Goal: Task Accomplishment & Management: Use online tool/utility

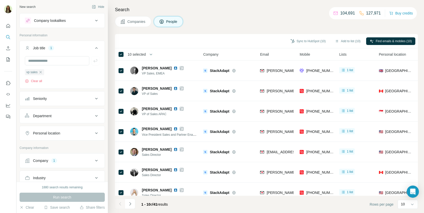
scroll to position [2, 0]
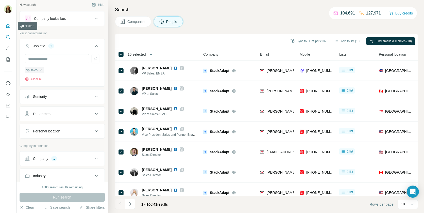
click at [7, 27] on icon "Quick start" at bounding box center [8, 26] width 4 height 4
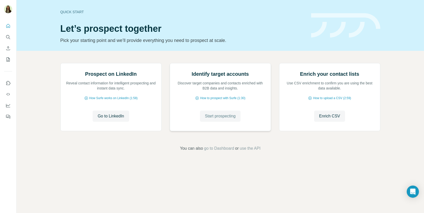
click at [215, 119] on span "Start prospecting" at bounding box center [220, 116] width 31 height 6
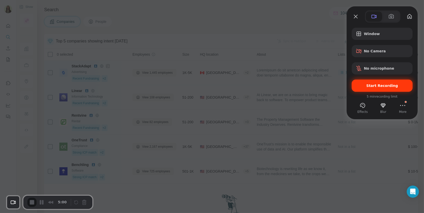
click at [374, 87] on span "Start Recording" at bounding box center [383, 86] width 32 height 4
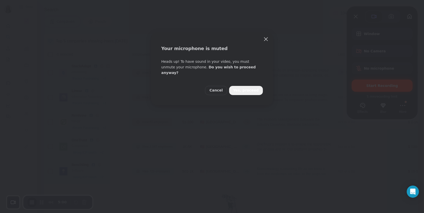
click at [246, 88] on span "Yes, proceed" at bounding box center [246, 91] width 26 height 6
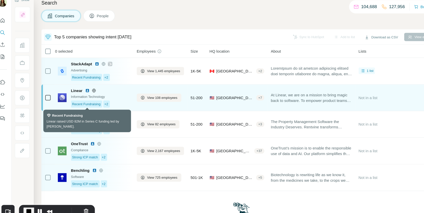
click at [83, 103] on span "Recent Fundraising" at bounding box center [86, 103] width 26 height 5
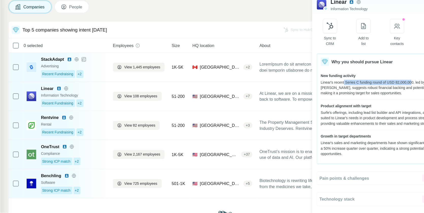
drag, startPoint x: 330, startPoint y: 84, endPoint x: 389, endPoint y: 84, distance: 59.4
click at [389, 84] on div "Linear's recent Series C funding round of USD 82,000,000, led by Accel, suggest…" at bounding box center [362, 90] width 106 height 14
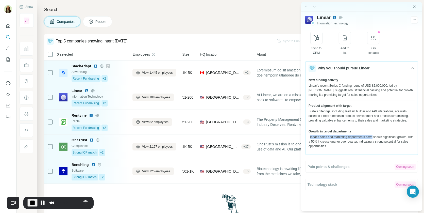
drag, startPoint x: 310, startPoint y: 141, endPoint x: 375, endPoint y: 140, distance: 64.7
click at [375, 140] on div "Linear's sales and marketing departments have shown significant growth, with a …" at bounding box center [362, 142] width 106 height 14
drag, startPoint x: 317, startPoint y: 146, endPoint x: 368, endPoint y: 146, distance: 51.8
click at [369, 146] on div "Linear's sales and marketing departments have shown significant growth, with a …" at bounding box center [362, 142] width 106 height 14
click at [358, 123] on div "Surfe's offerings, including lead list builder and API integrations, are well-s…" at bounding box center [362, 116] width 106 height 14
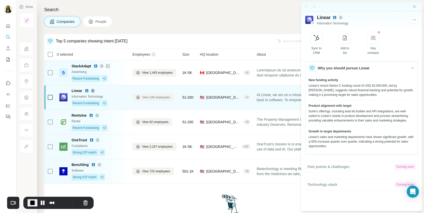
click at [146, 96] on span "View 108 employees" at bounding box center [156, 97] width 28 height 5
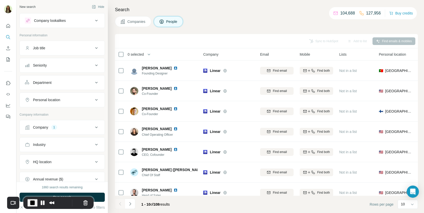
click at [44, 52] on button "Job title" at bounding box center [62, 48] width 85 height 12
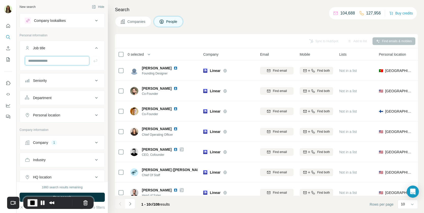
click at [49, 61] on input "text" at bounding box center [57, 60] width 64 height 9
type input "********"
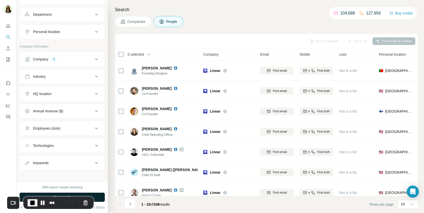
click at [98, 197] on button "Run search" at bounding box center [62, 196] width 85 height 9
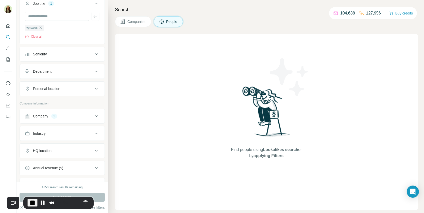
scroll to position [0, 0]
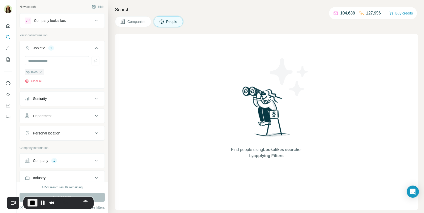
click at [34, 203] on span "End Recording" at bounding box center [32, 203] width 6 height 6
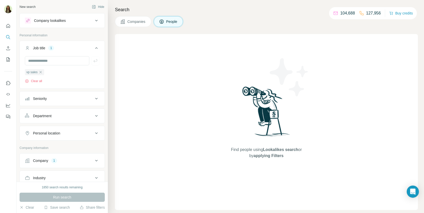
click at [135, 19] on span "Companies" at bounding box center [136, 21] width 19 height 5
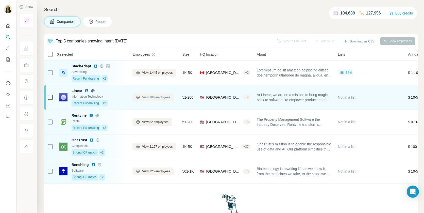
click at [156, 95] on span "View 108 employees" at bounding box center [156, 97] width 28 height 5
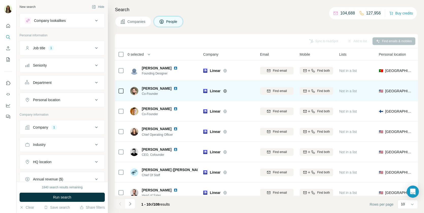
click at [57, 53] on button "Job title 1" at bounding box center [62, 48] width 85 height 12
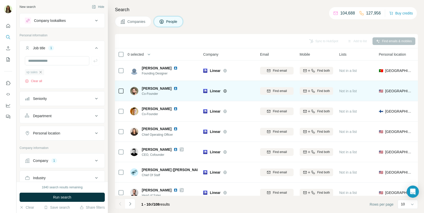
click at [39, 71] on icon "button" at bounding box center [41, 72] width 4 height 4
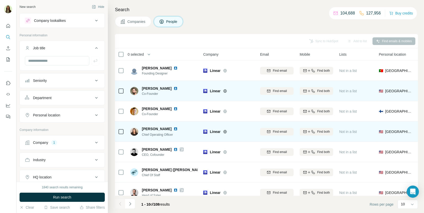
scroll to position [68, 0]
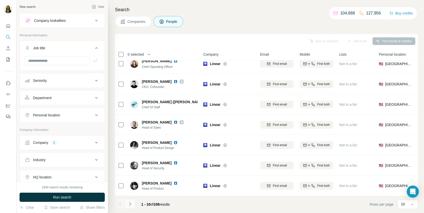
click at [132, 203] on icon "Navigate to next page" at bounding box center [130, 203] width 5 height 5
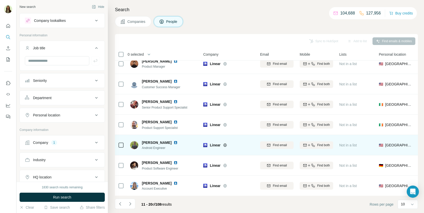
scroll to position [0, 0]
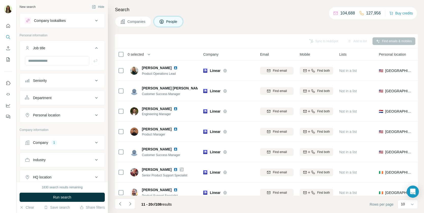
click at [131, 201] on icon "Navigate to next page" at bounding box center [130, 203] width 5 height 5
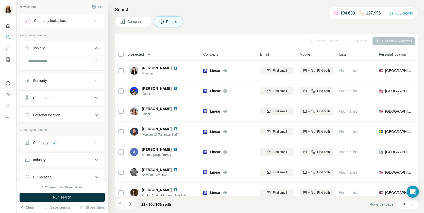
click at [118, 203] on icon "Navigate to previous page" at bounding box center [120, 203] width 5 height 5
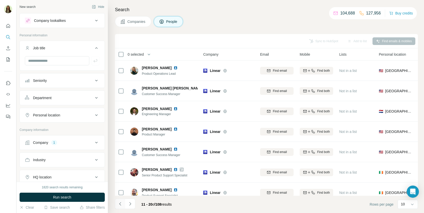
click at [118, 203] on icon "Navigate to previous page" at bounding box center [120, 203] width 5 height 5
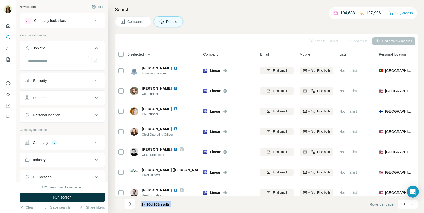
click at [118, 203] on div at bounding box center [120, 203] width 10 height 10
click at [59, 98] on div "Department" at bounding box center [59, 97] width 69 height 5
click at [56, 108] on input at bounding box center [59, 111] width 63 height 6
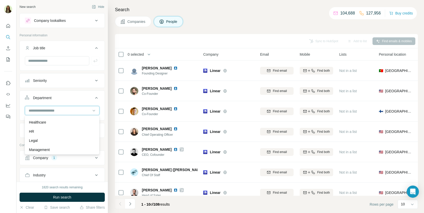
scroll to position [77, 0]
click at [48, 110] on input at bounding box center [59, 111] width 63 height 6
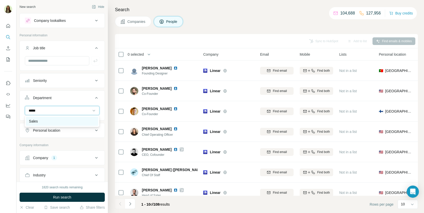
type input "*****"
click at [43, 123] on div "Sales" at bounding box center [62, 121] width 66 height 5
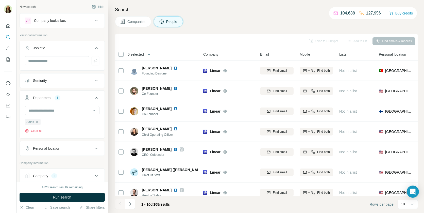
click at [70, 193] on button "Run search" at bounding box center [62, 196] width 85 height 9
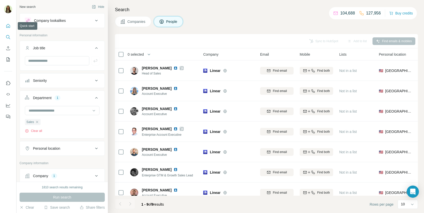
click at [6, 29] on button "Quick start" at bounding box center [8, 25] width 8 height 9
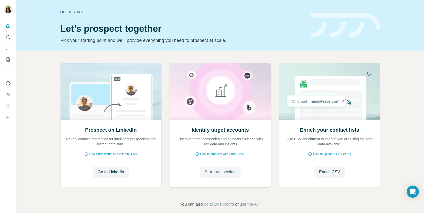
click at [218, 172] on span "Start prospecting" at bounding box center [220, 172] width 31 height 6
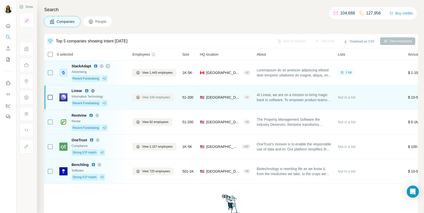
click at [162, 96] on span "View 108 employees" at bounding box center [156, 97] width 28 height 5
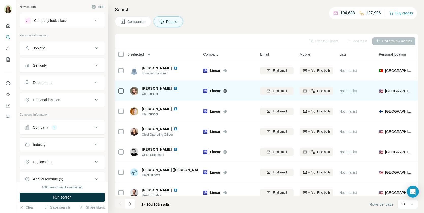
click at [40, 52] on button "Job title" at bounding box center [62, 48] width 85 height 12
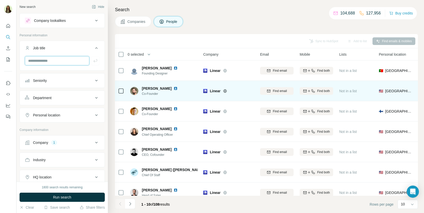
click at [44, 65] on div at bounding box center [62, 62] width 85 height 13
click at [44, 61] on input "text" at bounding box center [57, 60] width 64 height 9
type input "*******"
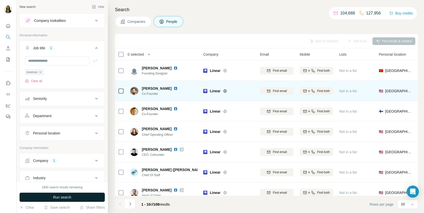
click at [57, 193] on button "Run search" at bounding box center [62, 196] width 85 height 9
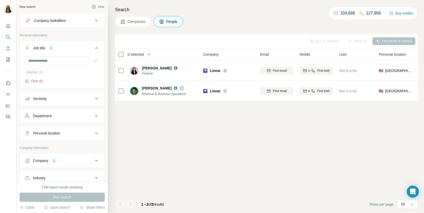
click at [39, 74] on div "revenue" at bounding box center [34, 72] width 19 height 6
click at [138, 19] on span "Companies" at bounding box center [136, 21] width 19 height 5
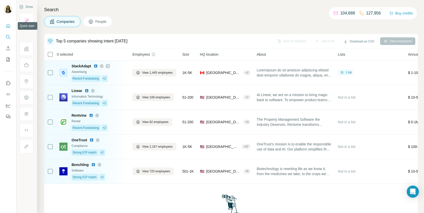
click at [7, 26] on icon "Quick start" at bounding box center [8, 25] width 5 height 5
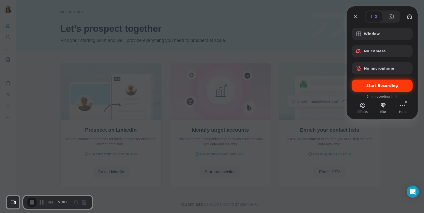
click at [383, 90] on div "Start Recording" at bounding box center [382, 85] width 61 height 12
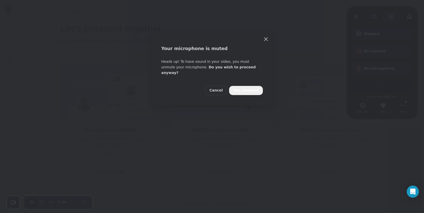
click at [251, 88] on span "Yes, proceed" at bounding box center [246, 91] width 26 height 6
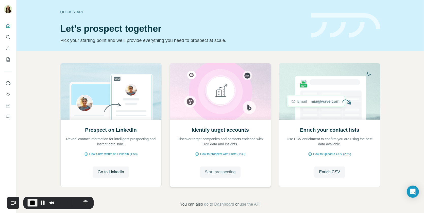
click at [208, 174] on span "Start prospecting" at bounding box center [220, 172] width 31 height 6
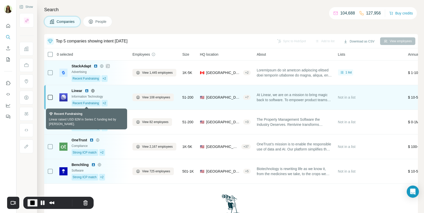
click at [85, 104] on span "Recent Fundraising" at bounding box center [86, 103] width 26 height 5
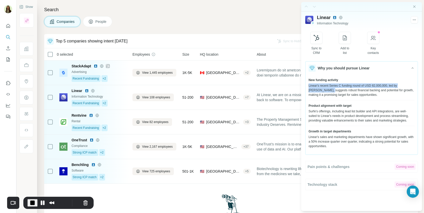
drag, startPoint x: 321, startPoint y: 88, endPoint x: 352, endPoint y: 80, distance: 31.5
click at [352, 80] on div "New funding activity Linear's recent Series C funding round of USD 82,000,000, …" at bounding box center [362, 89] width 106 height 22
drag, startPoint x: 316, startPoint y: 142, endPoint x: 350, endPoint y: 143, distance: 33.3
click at [350, 143] on div "Linear's sales and marketing departments have shown significant growth, with a …" at bounding box center [362, 142] width 106 height 14
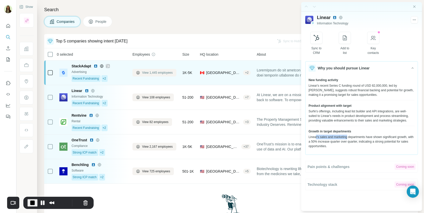
click at [147, 72] on span "View 1,445 employees" at bounding box center [157, 72] width 31 height 5
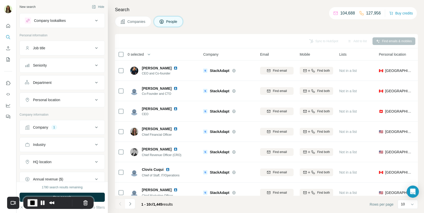
click at [58, 48] on div "Job title" at bounding box center [59, 47] width 69 height 5
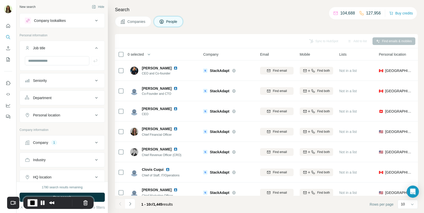
click at [53, 78] on div "Seniority" at bounding box center [59, 80] width 69 height 5
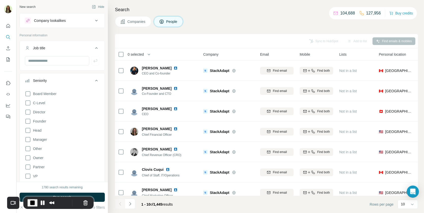
click at [52, 78] on div "Seniority" at bounding box center [59, 80] width 69 height 5
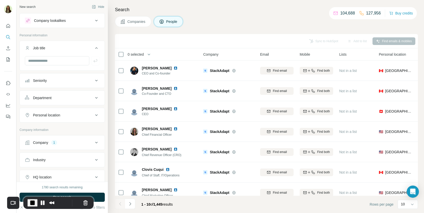
click at [52, 95] on div "Department" at bounding box center [42, 97] width 19 height 5
click at [55, 108] on input at bounding box center [59, 111] width 63 height 6
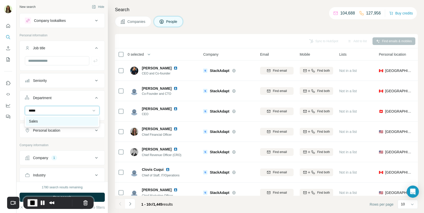
type input "*****"
click at [53, 121] on div "Sales" at bounding box center [62, 121] width 66 height 5
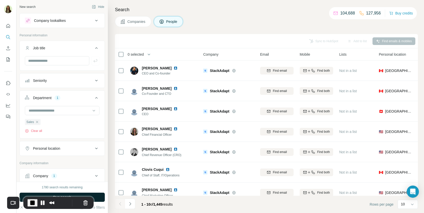
click at [100, 195] on button "Run search" at bounding box center [62, 196] width 85 height 9
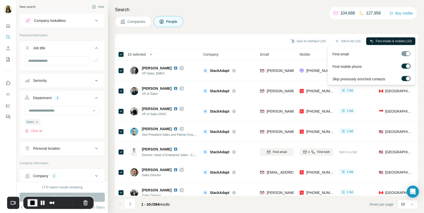
click at [389, 38] on button "Find emails & mobiles (10)" at bounding box center [390, 41] width 49 height 8
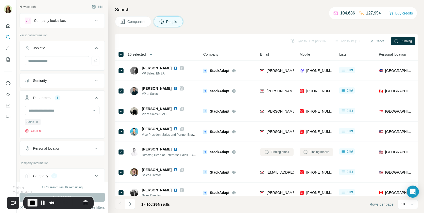
click at [31, 203] on span "End Recording" at bounding box center [32, 203] width 6 height 6
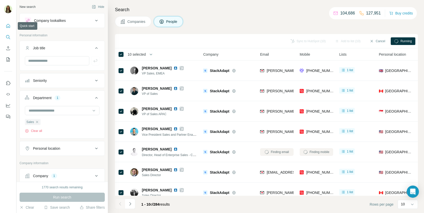
click at [9, 24] on icon "Quick start" at bounding box center [8, 25] width 5 height 5
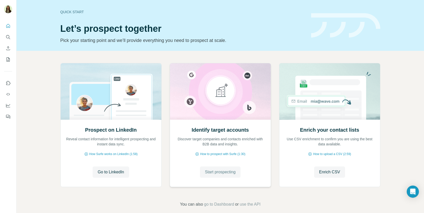
click at [227, 171] on span "Start prospecting" at bounding box center [220, 172] width 31 height 6
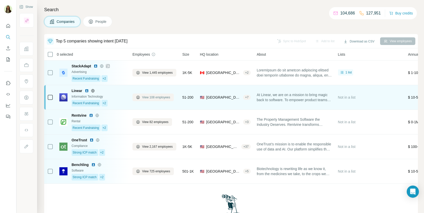
click at [145, 97] on span "View 108 employees" at bounding box center [156, 97] width 28 height 5
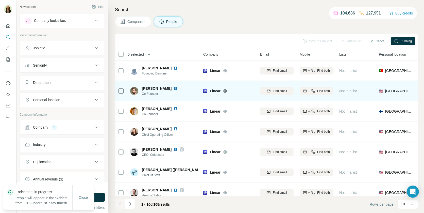
click at [52, 83] on div "Department" at bounding box center [42, 82] width 19 height 5
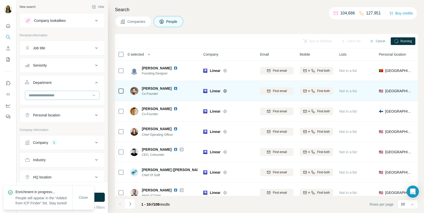
click at [50, 97] on input at bounding box center [59, 95] width 63 height 6
type input "*****"
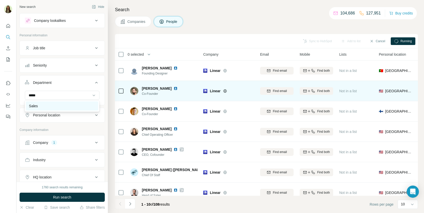
click at [50, 103] on div "Sales" at bounding box center [62, 105] width 66 height 5
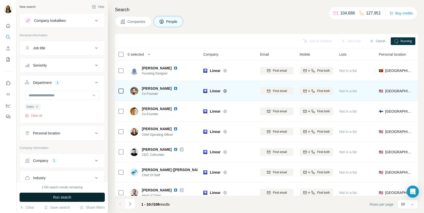
click at [82, 193] on button "Run search" at bounding box center [62, 196] width 85 height 9
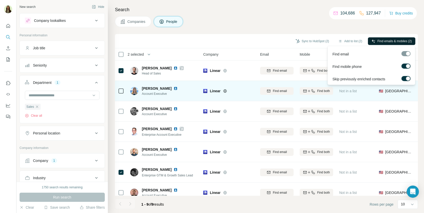
click at [384, 41] on span "Find emails & mobiles (2)" at bounding box center [395, 41] width 34 height 5
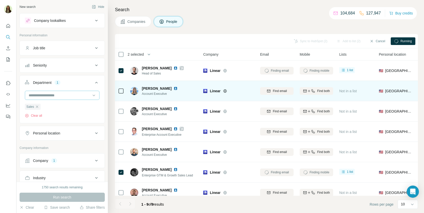
click at [52, 96] on input at bounding box center [59, 95] width 63 height 6
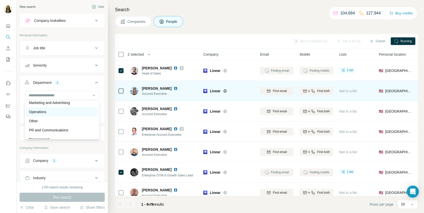
click at [46, 112] on p "Operations" at bounding box center [37, 111] width 17 height 5
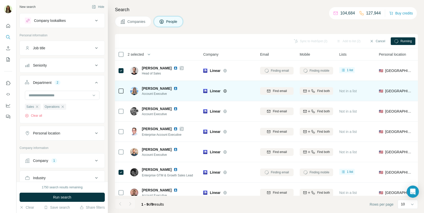
click at [76, 194] on button "Run search" at bounding box center [62, 196] width 85 height 9
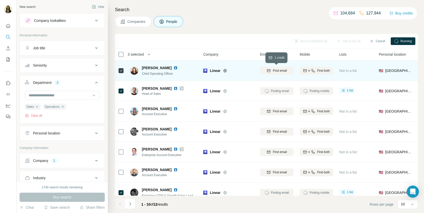
click at [283, 71] on span "Find email" at bounding box center [280, 70] width 14 height 5
click at [307, 71] on icon "button" at bounding box center [309, 71] width 4 height 4
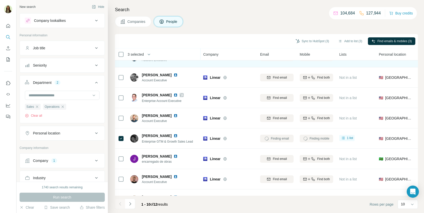
scroll to position [57, 0]
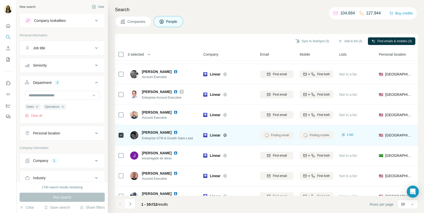
click at [285, 134] on div "Finding email" at bounding box center [277, 135] width 34 height 14
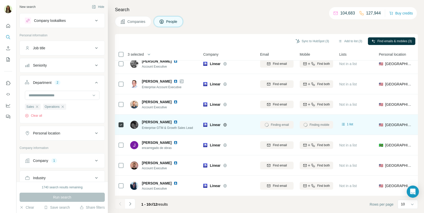
scroll to position [0, 0]
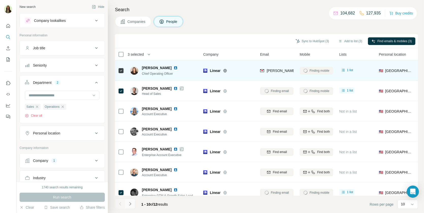
click at [129, 203] on icon "Navigate to next page" at bounding box center [130, 203] width 5 height 5
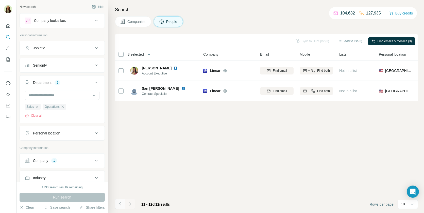
click at [117, 203] on button "Navigate to previous page" at bounding box center [120, 203] width 10 height 10
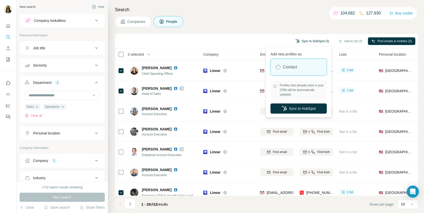
click at [302, 40] on button "Sync to HubSpot (3)" at bounding box center [312, 41] width 41 height 8
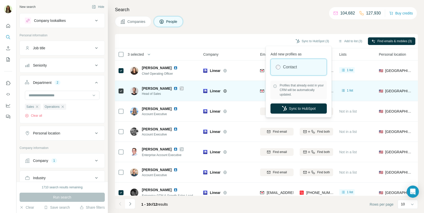
click at [183, 88] on div at bounding box center [182, 88] width 4 height 4
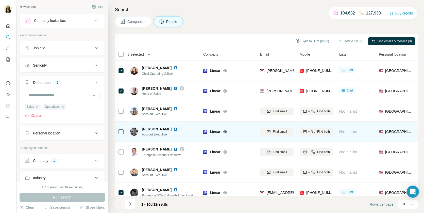
scroll to position [68, 0]
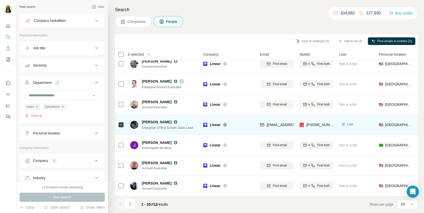
click at [174, 120] on img at bounding box center [176, 122] width 4 height 4
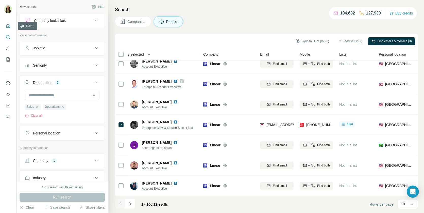
click at [5, 28] on button "Quick start" at bounding box center [8, 25] width 8 height 9
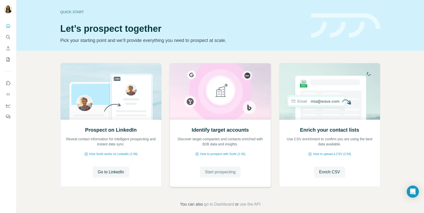
click at [231, 169] on span "Start prospecting" at bounding box center [220, 172] width 31 height 6
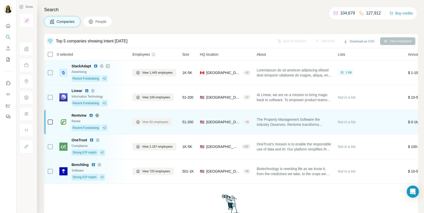
click at [144, 122] on span "View 82 employees" at bounding box center [155, 122] width 26 height 5
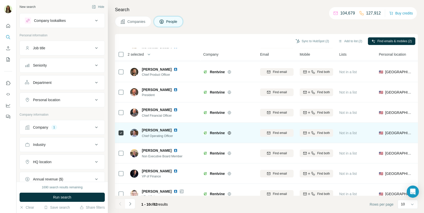
scroll to position [68, 0]
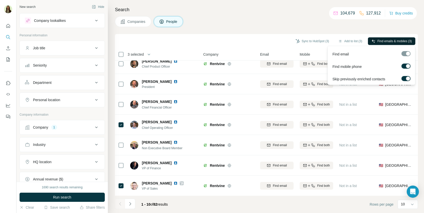
click at [375, 38] on button "Find emails & mobiles (3)" at bounding box center [391, 41] width 47 height 8
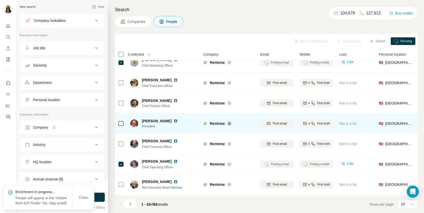
scroll to position [0, 0]
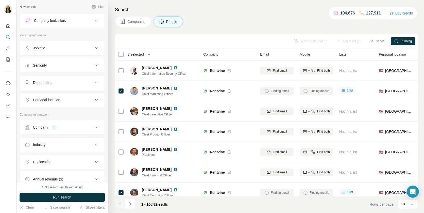
click at [55, 80] on div "Department" at bounding box center [59, 82] width 69 height 5
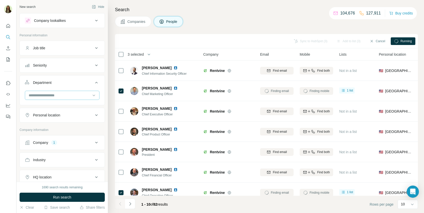
click at [56, 94] on input at bounding box center [59, 95] width 63 height 6
type input "*****"
click at [56, 102] on div "Sales" at bounding box center [62, 105] width 72 height 9
click at [55, 94] on input at bounding box center [59, 95] width 63 height 6
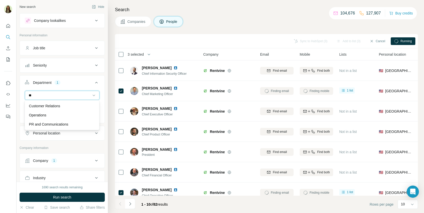
type input "*"
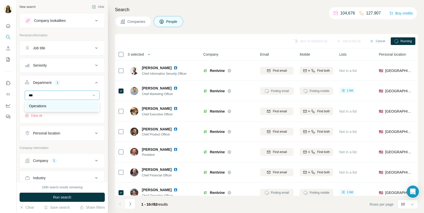
type input "***"
click at [60, 104] on div "Operations" at bounding box center [62, 105] width 66 height 5
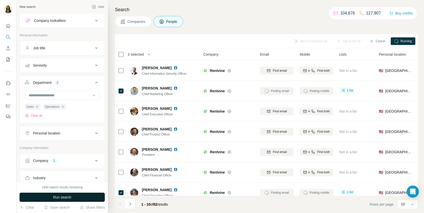
click at [52, 198] on button "Run search" at bounding box center [62, 196] width 85 height 9
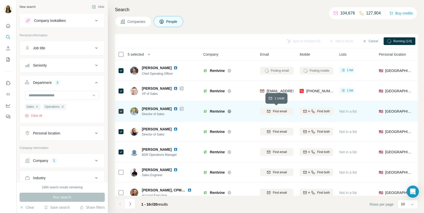
click at [278, 113] on span "Find email" at bounding box center [280, 111] width 14 height 5
click at [314, 111] on icon "button" at bounding box center [313, 111] width 4 height 4
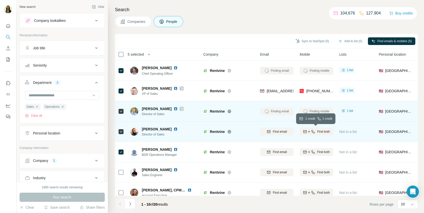
click at [325, 129] on span "Find both" at bounding box center [323, 131] width 13 height 5
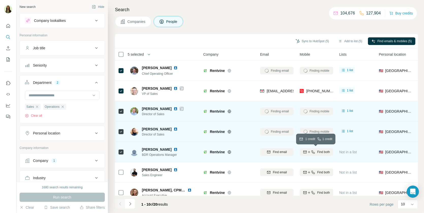
click at [313, 152] on icon "button" at bounding box center [313, 152] width 4 height 4
click at [131, 204] on icon "Navigate to next page" at bounding box center [130, 203] width 5 height 5
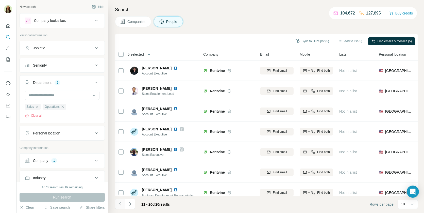
click at [119, 204] on icon "Navigate to previous page" at bounding box center [120, 203] width 5 height 5
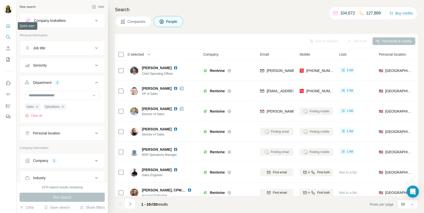
click at [11, 22] on button "Quick start" at bounding box center [8, 25] width 8 height 9
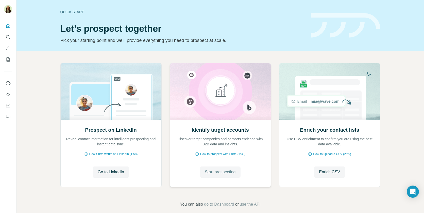
click at [220, 170] on span "Start prospecting" at bounding box center [220, 172] width 31 height 6
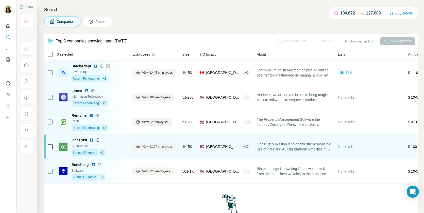
click at [140, 146] on icon at bounding box center [138, 146] width 4 height 4
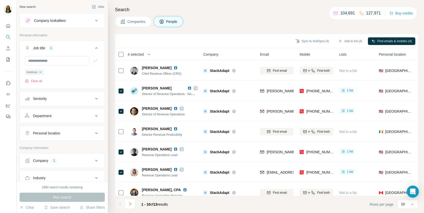
scroll to position [68, 0]
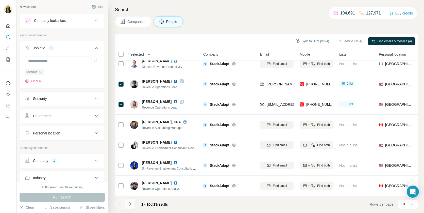
click at [130, 204] on icon "Navigate to next page" at bounding box center [130, 203] width 5 height 5
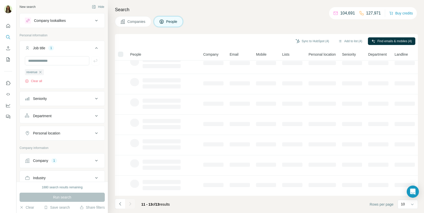
scroll to position [0, 0]
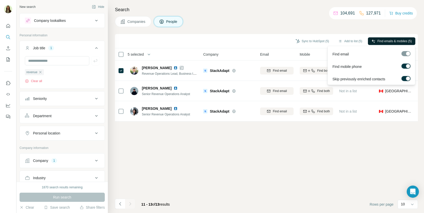
click at [369, 43] on button "Find emails & mobiles (5)" at bounding box center [391, 41] width 47 height 8
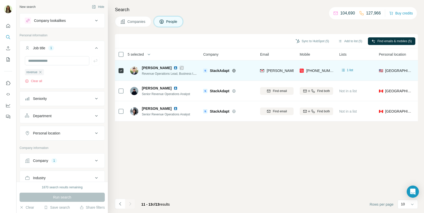
click at [174, 68] on img at bounding box center [176, 68] width 4 height 4
click at [180, 67] on icon at bounding box center [181, 68] width 3 height 4
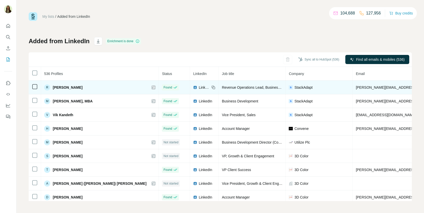
click at [101, 89] on div "R Richard Lin" at bounding box center [99, 87] width 111 height 6
click at [152, 86] on icon at bounding box center [153, 87] width 3 height 4
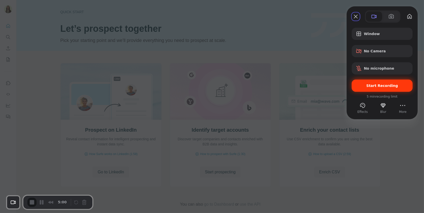
click at [374, 87] on span "Start Recording" at bounding box center [383, 86] width 32 height 4
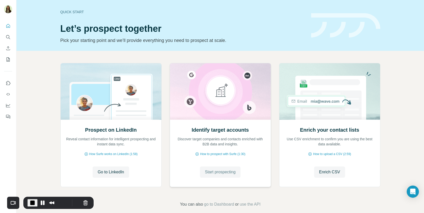
click at [217, 174] on span "Start prospecting" at bounding box center [220, 172] width 31 height 6
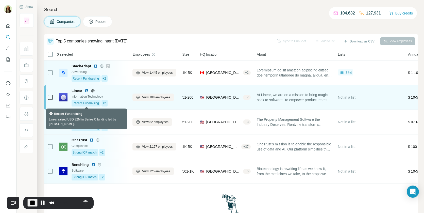
click at [96, 103] on span "Recent Fundraising" at bounding box center [86, 103] width 26 height 5
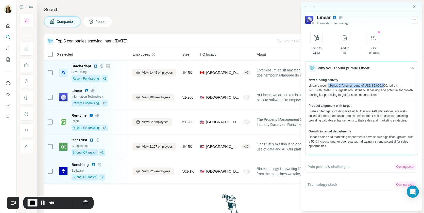
drag, startPoint x: 330, startPoint y: 84, endPoint x: 389, endPoint y: 84, distance: 58.9
click at [389, 84] on div "Linear's recent Series C funding round of USD 82,000,000, led by Accel, suggest…" at bounding box center [362, 90] width 106 height 14
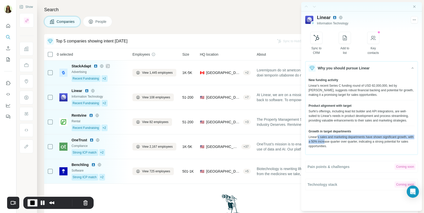
drag, startPoint x: 318, startPoint y: 140, endPoint x: 332, endPoint y: 146, distance: 15.5
click at [332, 146] on div "Linear's sales and marketing departments have shown significant growth, with a …" at bounding box center [362, 142] width 106 height 14
click at [355, 115] on div "Surfe's offerings, including lead list builder and API integrations, are well-s…" at bounding box center [362, 116] width 106 height 14
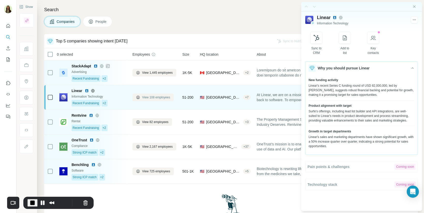
click at [152, 97] on span "View 108 employees" at bounding box center [156, 97] width 28 height 5
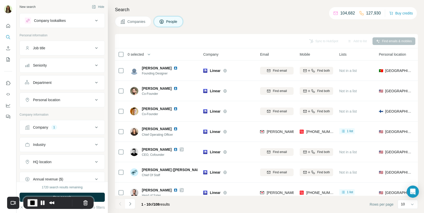
click at [53, 83] on div "Department" at bounding box center [59, 82] width 69 height 5
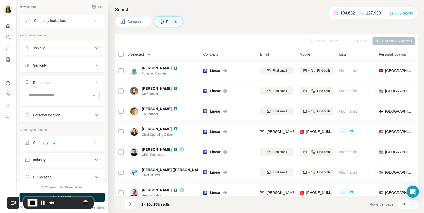
click at [54, 93] on input at bounding box center [59, 95] width 63 height 6
type input "*****"
click at [57, 104] on div "Sales" at bounding box center [62, 105] width 66 height 5
click at [54, 95] on input at bounding box center [59, 95] width 63 height 6
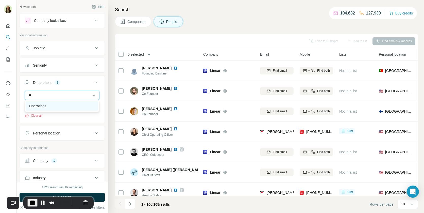
type input "**"
click at [56, 104] on div "Operations" at bounding box center [62, 105] width 66 height 5
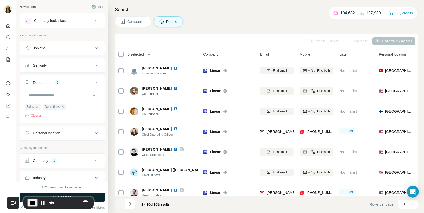
click at [98, 197] on button "Run search" at bounding box center [62, 196] width 85 height 9
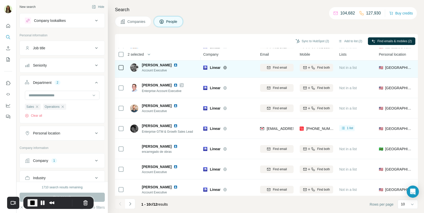
scroll to position [68, 0]
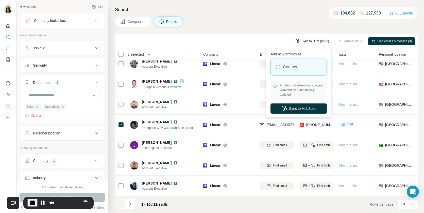
click at [318, 40] on button "Sync to HubSpot (3)" at bounding box center [312, 41] width 41 height 8
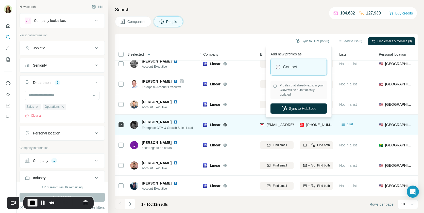
click at [174, 120] on img at bounding box center [176, 122] width 4 height 4
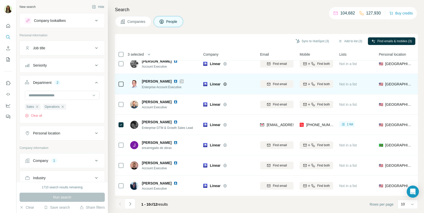
scroll to position [0, 0]
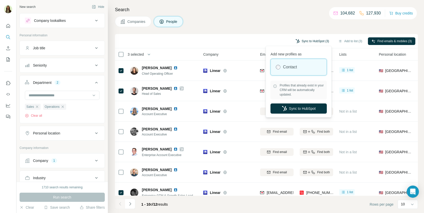
click at [303, 43] on button "Sync to HubSpot (3)" at bounding box center [312, 41] width 41 height 8
click at [298, 40] on button "Sync to HubSpot (3)" at bounding box center [312, 41] width 41 height 8
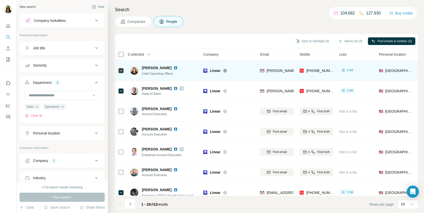
click at [175, 68] on img at bounding box center [176, 68] width 4 height 4
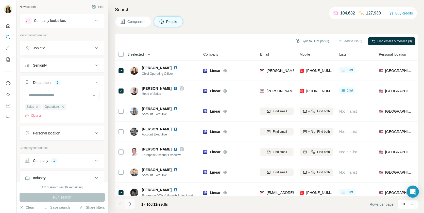
click at [132, 203] on button "Navigate to next page" at bounding box center [130, 203] width 10 height 10
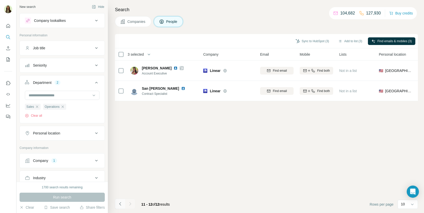
click at [119, 203] on icon "Navigate to previous page" at bounding box center [120, 203] width 5 height 5
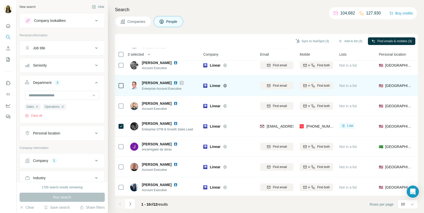
scroll to position [68, 0]
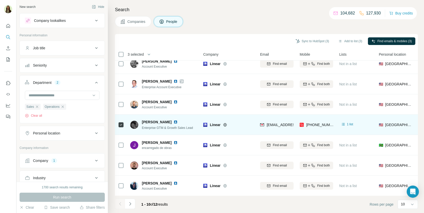
click at [174, 122] on img at bounding box center [176, 122] width 4 height 4
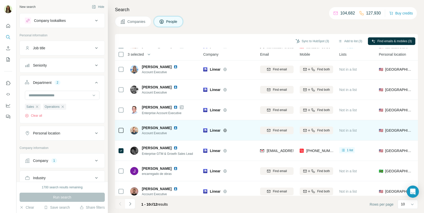
scroll to position [0, 0]
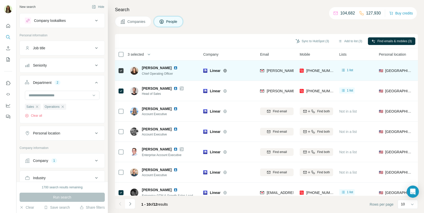
click at [175, 66] on img at bounding box center [176, 68] width 4 height 4
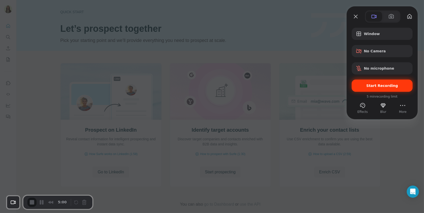
click at [382, 82] on div "Start Recording" at bounding box center [382, 85] width 61 height 12
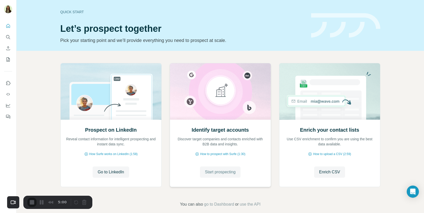
click at [210, 172] on span "Start prospecting" at bounding box center [220, 172] width 31 height 6
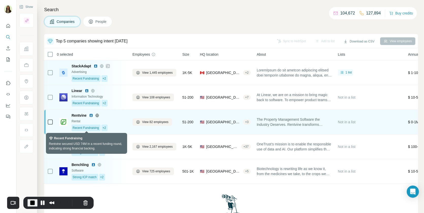
click at [88, 130] on div "Recent Fundraising" at bounding box center [86, 127] width 29 height 7
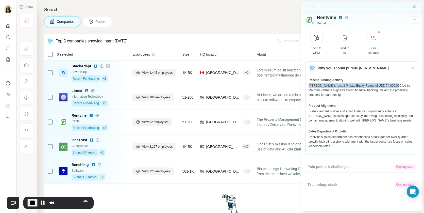
drag, startPoint x: 332, startPoint y: 83, endPoint x: 397, endPoint y: 84, distance: 64.5
click at [397, 85] on div "Recent Funding Activity [PERSON_NAME]'s recent Private Equity Round of USD 74,0…" at bounding box center [362, 89] width 106 height 22
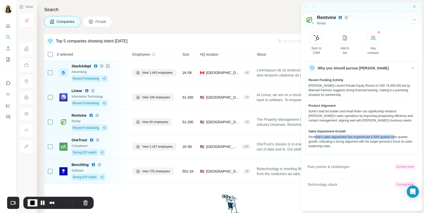
drag, startPoint x: 318, startPoint y: 135, endPoint x: 400, endPoint y: 135, distance: 82.2
click at [400, 135] on div "Rentvine's sales department has experienced a 50% quarter-over-quarter growth, …" at bounding box center [362, 142] width 106 height 14
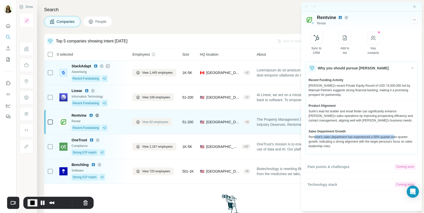
click at [151, 121] on span "View 82 employees" at bounding box center [155, 122] width 26 height 5
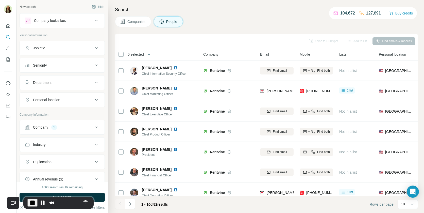
click at [55, 81] on div "Department" at bounding box center [59, 82] width 69 height 5
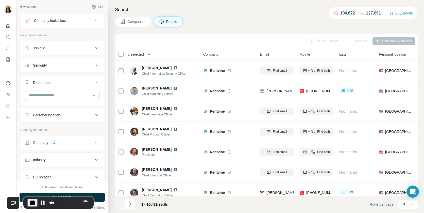
click at [58, 91] on div at bounding box center [59, 95] width 63 height 9
type input "*****"
click at [55, 108] on div "Sales" at bounding box center [62, 105] width 72 height 9
click at [50, 97] on input at bounding box center [59, 95] width 63 height 6
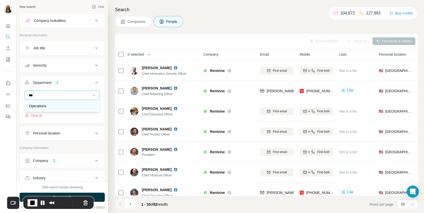
type input "***"
click at [53, 104] on div "Operations" at bounding box center [62, 105] width 66 height 5
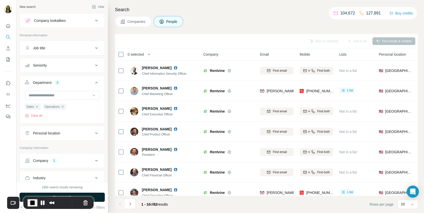
click at [98, 196] on button "Run search" at bounding box center [62, 196] width 85 height 9
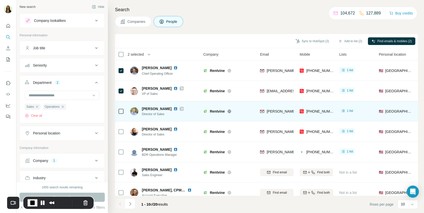
click at [122, 108] on icon at bounding box center [121, 111] width 6 height 6
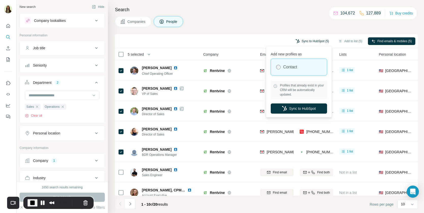
click at [318, 40] on button "Sync to HubSpot (5)" at bounding box center [312, 41] width 41 height 8
click at [306, 106] on button "Sync to HubSpot" at bounding box center [299, 108] width 56 height 10
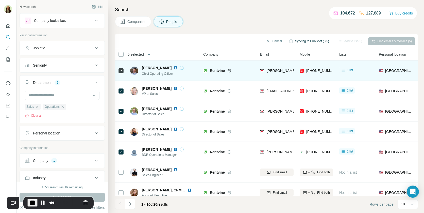
click at [178, 67] on img at bounding box center [176, 68] width 4 height 4
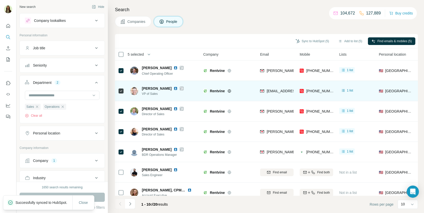
click at [174, 88] on img at bounding box center [176, 88] width 4 height 4
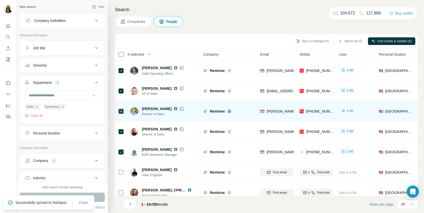
click at [174, 108] on img at bounding box center [176, 109] width 4 height 4
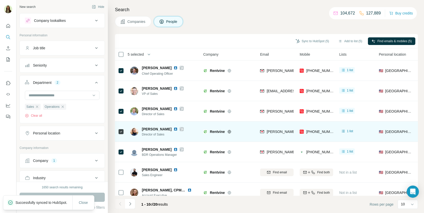
click at [174, 128] on img at bounding box center [176, 129] width 4 height 4
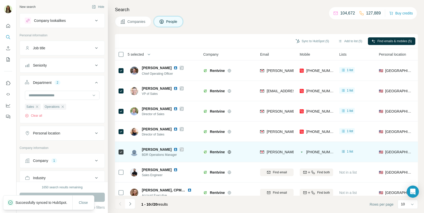
click at [174, 149] on img at bounding box center [176, 149] width 4 height 4
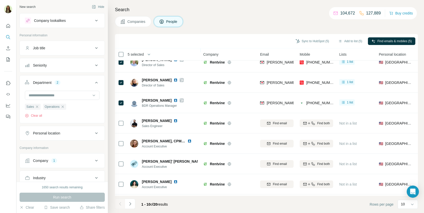
scroll to position [68, 0]
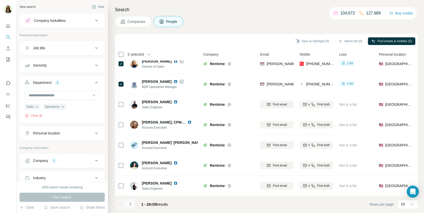
click at [131, 203] on icon "Navigate to next page" at bounding box center [130, 203] width 5 height 5
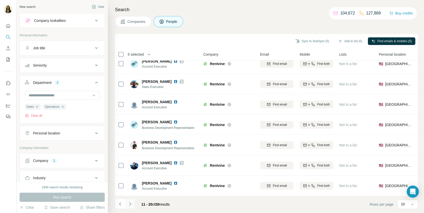
click at [132, 203] on icon "Navigate to next page" at bounding box center [130, 203] width 5 height 5
